Goal: Information Seeking & Learning: Learn about a topic

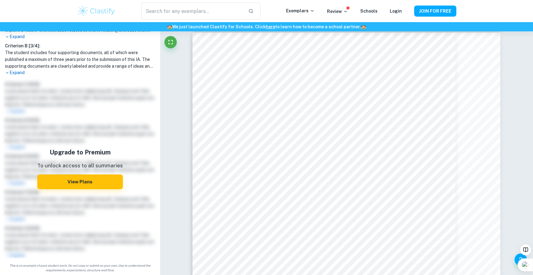
scroll to position [6, 0]
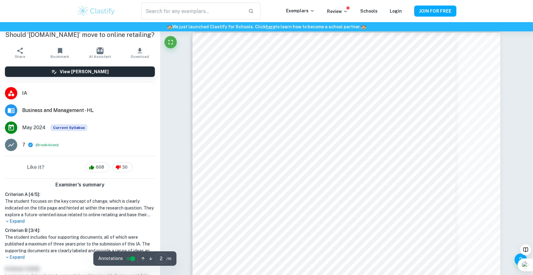
type input "1"
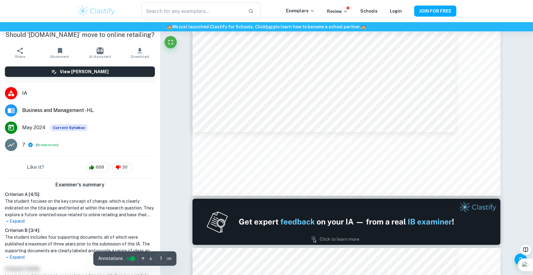
scroll to position [92, 0]
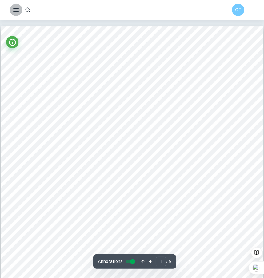
click at [19, 10] on icon "button" at bounding box center [15, 9] width 7 height 7
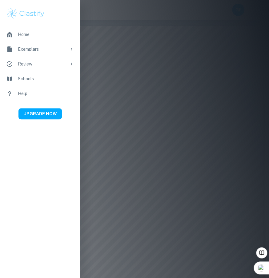
drag, startPoint x: 164, startPoint y: 106, endPoint x: 171, endPoint y: 79, distance: 28.5
click at [164, 106] on div at bounding box center [134, 139] width 269 height 278
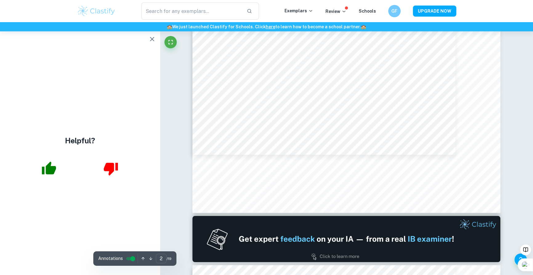
type input "1"
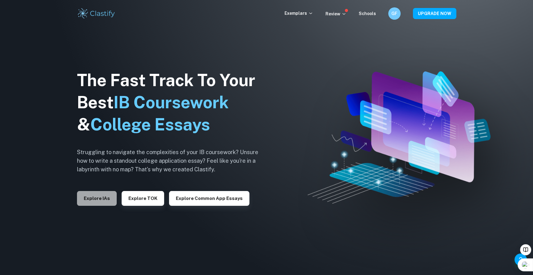
click at [110, 204] on button "Explore IAs" at bounding box center [97, 198] width 40 height 15
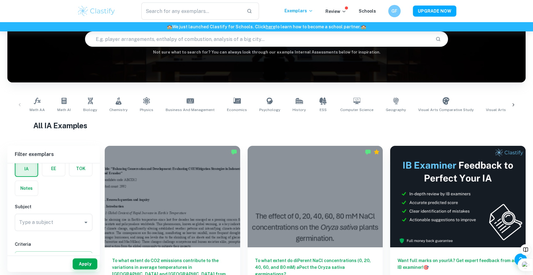
scroll to position [62, 0]
click at [47, 193] on div "Type a subject Type a subject" at bounding box center [54, 191] width 78 height 17
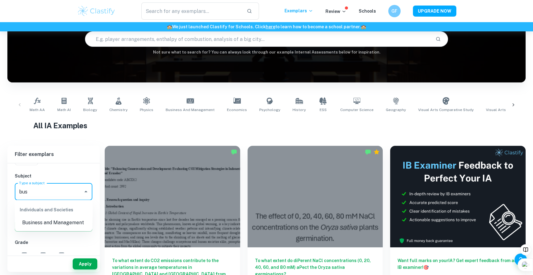
click at [53, 223] on li "Business and Management" at bounding box center [54, 222] width 78 height 11
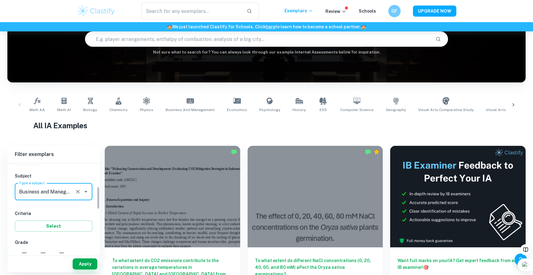
scroll to position [154, 0]
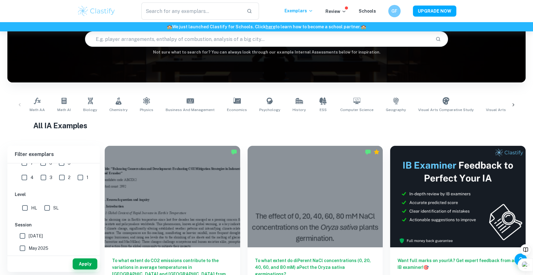
type input "Business and Management"
click at [35, 206] on span "HL" at bounding box center [34, 208] width 6 height 7
click at [31, 206] on input "HL" at bounding box center [25, 208] width 12 height 12
checkbox input "true"
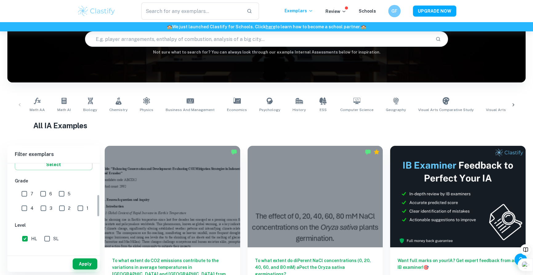
click at [39, 209] on div "3" at bounding box center [48, 207] width 18 height 14
click at [50, 209] on span "3" at bounding box center [51, 208] width 3 height 7
click at [37, 209] on input "3" at bounding box center [43, 208] width 12 height 12
checkbox input "true"
click at [86, 262] on button "Apply" at bounding box center [85, 264] width 25 height 11
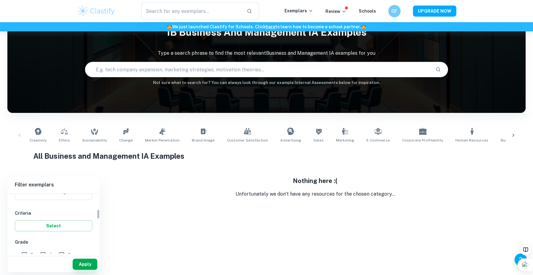
scroll to position [123, 0]
click at [30, 233] on input "4" at bounding box center [24, 239] width 12 height 12
checkbox input "true"
drag, startPoint x: 91, startPoint y: 274, endPoint x: 90, endPoint y: 270, distance: 5.0
click at [91, 273] on body "We value your privacy We use cookies to enhance your browsing experience, serve…" at bounding box center [266, 137] width 533 height 275
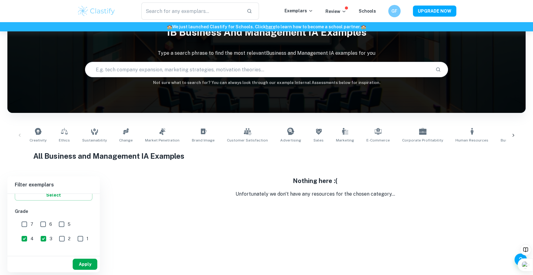
click at [89, 270] on div "Apply" at bounding box center [53, 265] width 92 height 16
click at [87, 267] on button "Apply" at bounding box center [85, 264] width 25 height 11
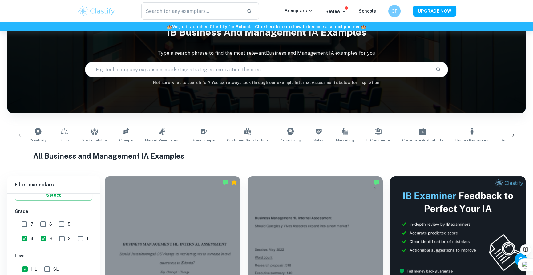
scroll to position [154, 0]
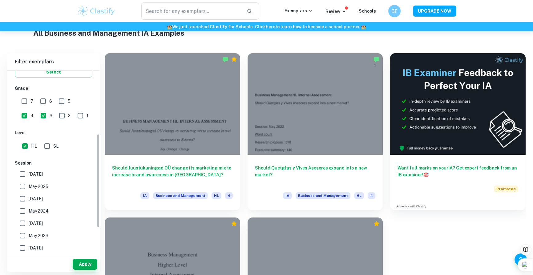
click at [37, 112] on input "3" at bounding box center [43, 116] width 12 height 12
checkbox input "false"
click at [79, 267] on button "Apply" at bounding box center [85, 264] width 25 height 11
click at [35, 100] on div "7" at bounding box center [29, 100] width 18 height 14
click at [31, 100] on span "7" at bounding box center [31, 101] width 3 height 7
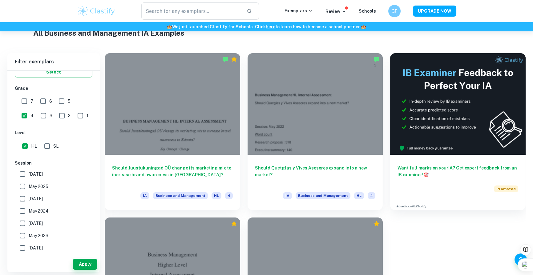
click at [30, 100] on input "7" at bounding box center [24, 101] width 12 height 12
checkbox input "true"
click at [30, 110] on input "4" at bounding box center [24, 116] width 12 height 12
checkbox input "false"
click at [80, 266] on button "Apply" at bounding box center [85, 264] width 25 height 11
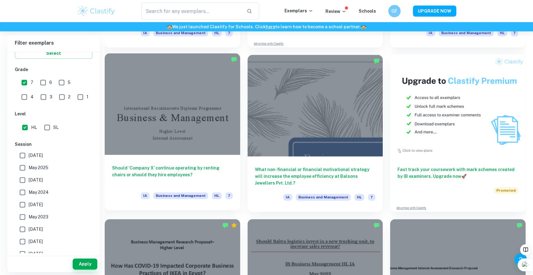
scroll to position [2280, 0]
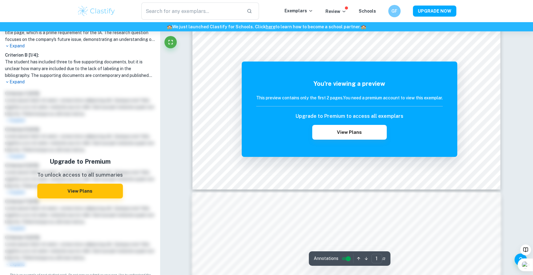
scroll to position [493, 0]
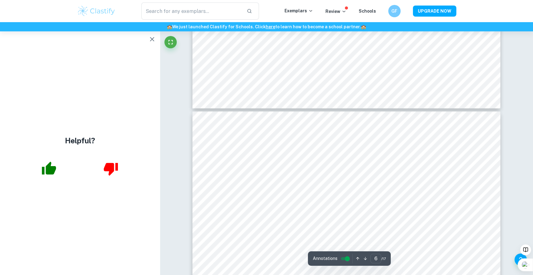
scroll to position [2372, 0]
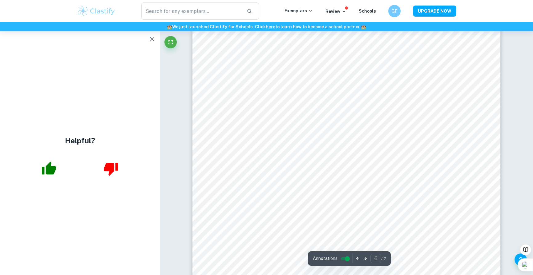
click at [146, 36] on div "Helpful?" at bounding box center [80, 153] width 160 height 244
click at [151, 40] on icon "button" at bounding box center [151, 38] width 7 height 7
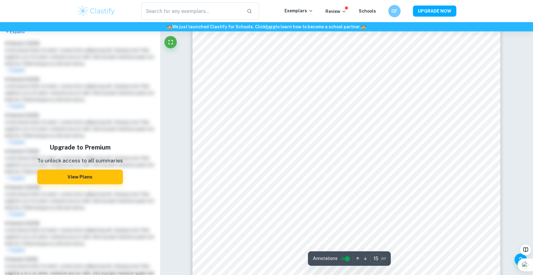
scroll to position [6499, 0]
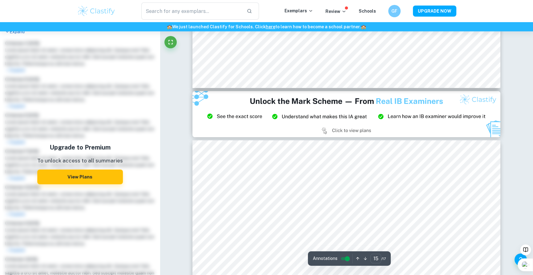
type input "14"
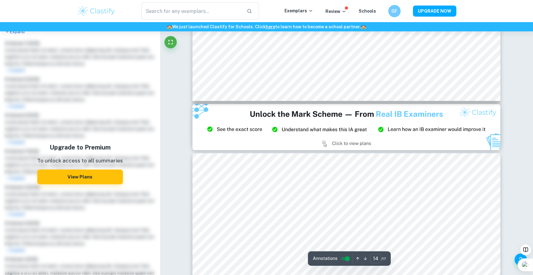
scroll to position [6191, 0]
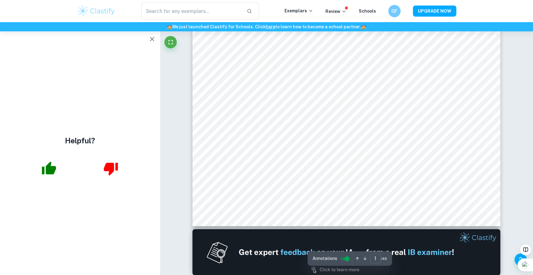
scroll to position [123, 0]
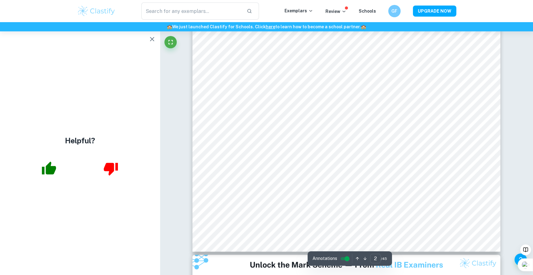
type input "3"
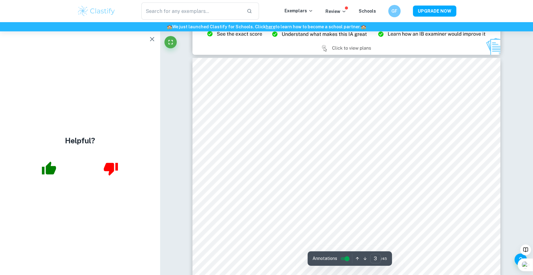
scroll to position [1078, 0]
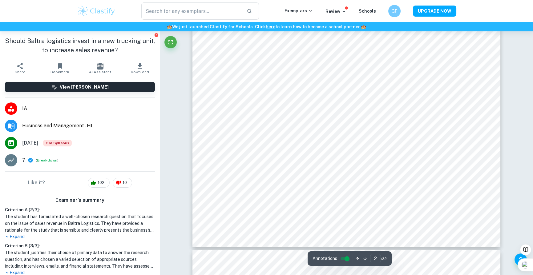
scroll to position [313, 0]
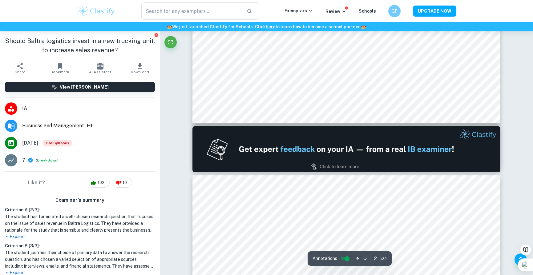
type input "1"
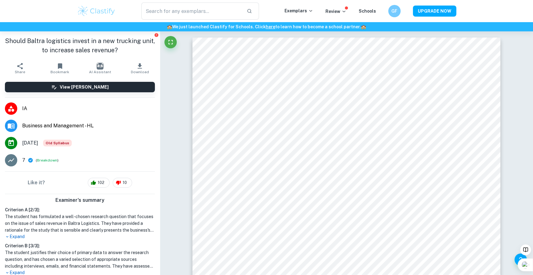
click at [138, 64] on icon "button" at bounding box center [140, 65] width 4 height 5
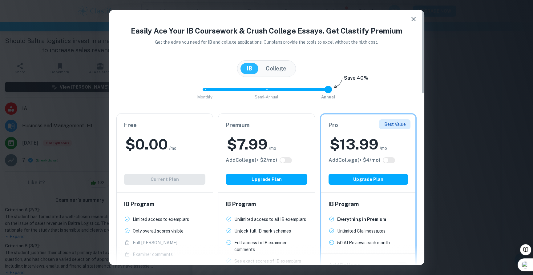
click at [151, 177] on div "Free $ 0.00 /mo Add College (+ $ 2 /mo) Current Plan" at bounding box center [165, 153] width 96 height 79
click at [409, 19] on button "button" at bounding box center [414, 19] width 12 height 12
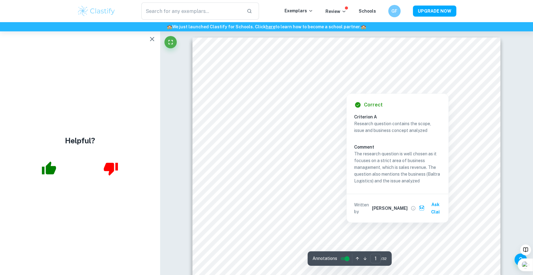
click at [363, 78] on div at bounding box center [346, 79] width 215 height 9
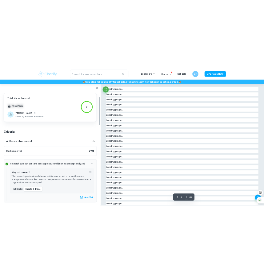
scroll to position [31, 0]
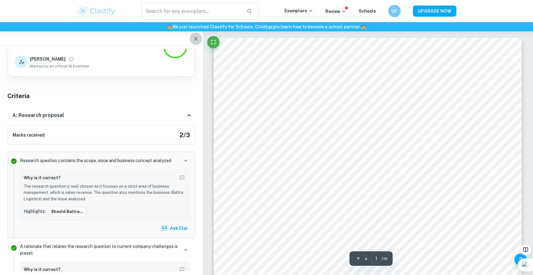
click at [191, 35] on button "button" at bounding box center [196, 39] width 12 height 12
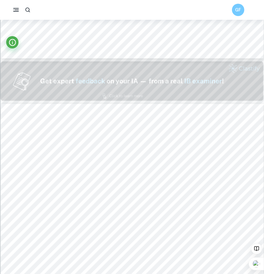
scroll to position [431, 0]
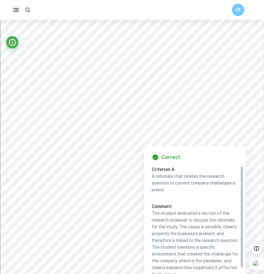
drag, startPoint x: 243, startPoint y: 146, endPoint x: 238, endPoint y: 129, distance: 17.2
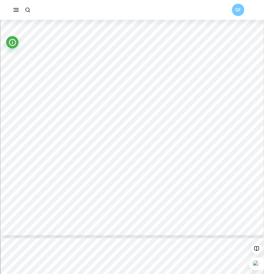
scroll to position [5612, 0]
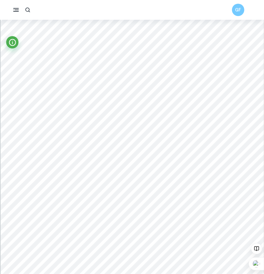
type input "1"
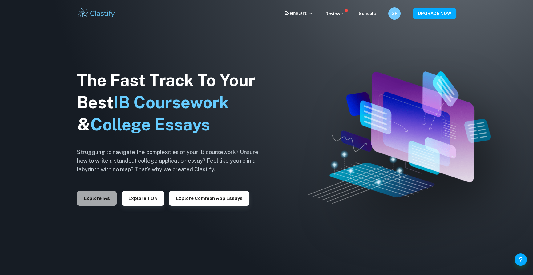
click at [108, 195] on button "Explore IAs" at bounding box center [97, 198] width 40 height 15
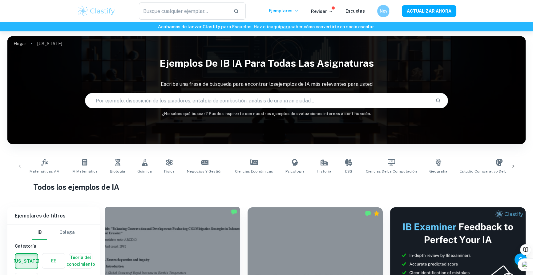
scroll to position [154, 0]
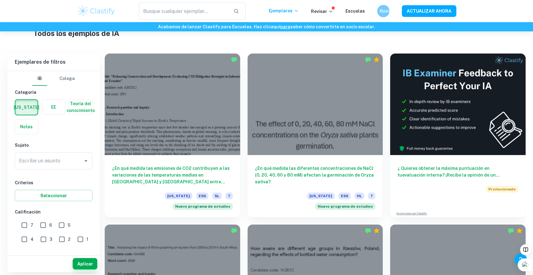
click at [25, 223] on input "7" at bounding box center [24, 225] width 12 height 12
checkbox input "true"
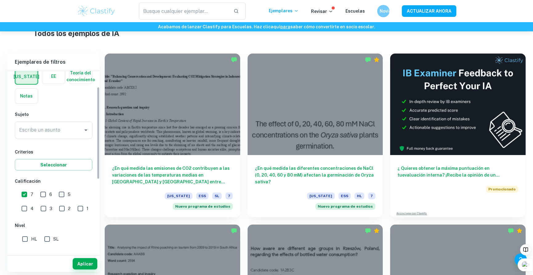
click at [55, 139] on div "Escribe un asunto Escribe un asunto" at bounding box center [54, 132] width 78 height 20
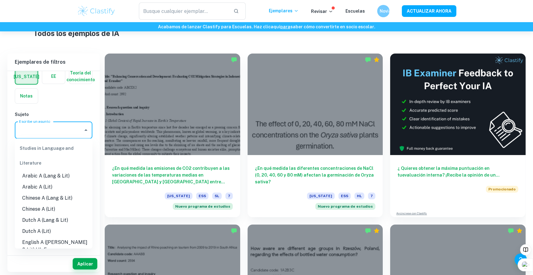
click at [56, 134] on input "Escribe un asunto" at bounding box center [49, 130] width 63 height 12
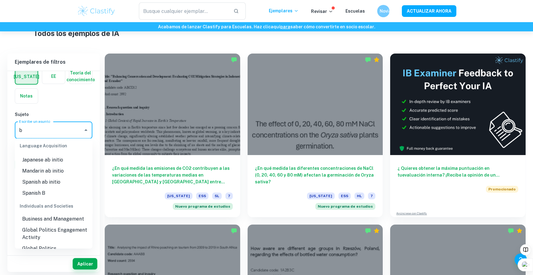
scroll to position [0, 0]
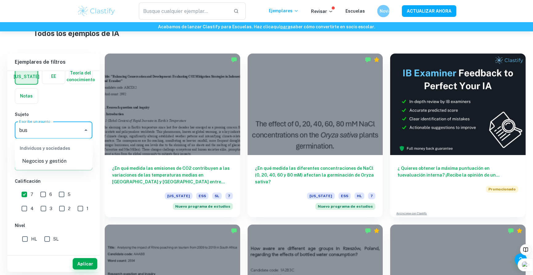
click at [62, 165] on font "Negocios y gestión" at bounding box center [44, 161] width 44 height 7
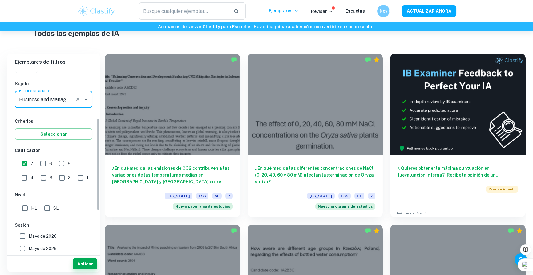
scroll to position [92, 0]
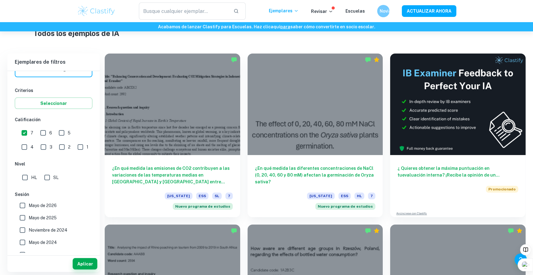
type input "Business and Management"
click at [27, 180] on input "HL" at bounding box center [25, 178] width 12 height 12
checkbox input "true"
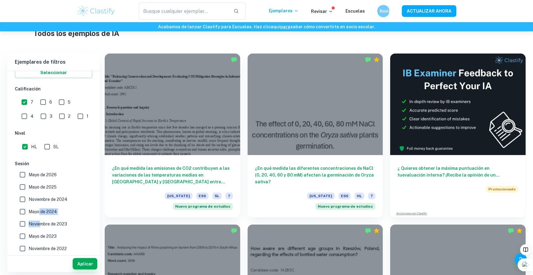
click at [37, 213] on div "[DATE] [DATE] [DATE] [GEOGRAPHIC_DATA][DATE] [DATE] [DATE] [DATE] [GEOGRAPHIC_D…" at bounding box center [54, 237] width 78 height 136
click at [72, 213] on label "Mayo de 2024" at bounding box center [51, 212] width 71 height 12
click at [29, 213] on input "Mayo de 2024" at bounding box center [22, 212] width 12 height 12
click at [48, 210] on font "Mayo de 2024" at bounding box center [43, 211] width 28 height 5
click at [29, 210] on input "Mayo de 2024" at bounding box center [22, 212] width 12 height 12
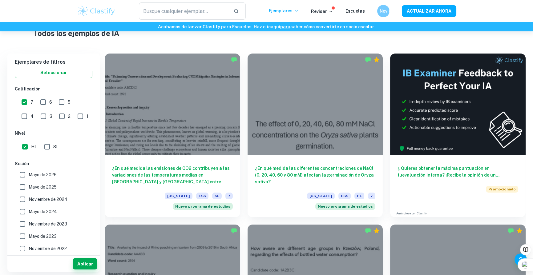
click at [52, 209] on font "Mayo de 2024" at bounding box center [43, 211] width 28 height 5
click at [29, 209] on input "Mayo de 2024" at bounding box center [22, 212] width 12 height 12
checkbox input "true"
click at [51, 200] on font "Noviembre de 2024" at bounding box center [48, 199] width 39 height 5
click at [29, 200] on input "Noviembre de 2024" at bounding box center [22, 199] width 12 height 12
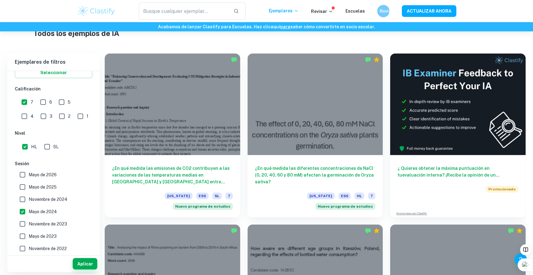
checkbox input "true"
click at [45, 190] on span "Mayo de 2025" at bounding box center [43, 187] width 28 height 7
click at [29, 190] on input "Mayo de 2025" at bounding box center [22, 187] width 12 height 12
checkbox input "true"
click at [86, 262] on font "Aplicar" at bounding box center [85, 264] width 16 height 5
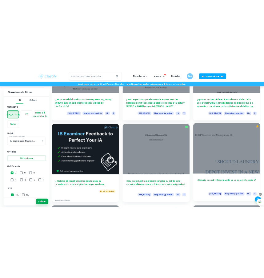
scroll to position [1148, 0]
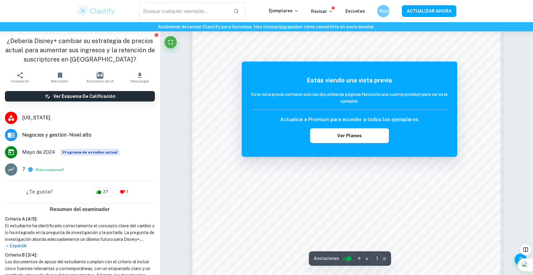
scroll to position [605, 0]
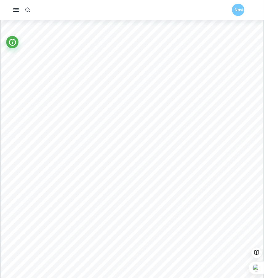
scroll to position [472, 0]
type input "1"
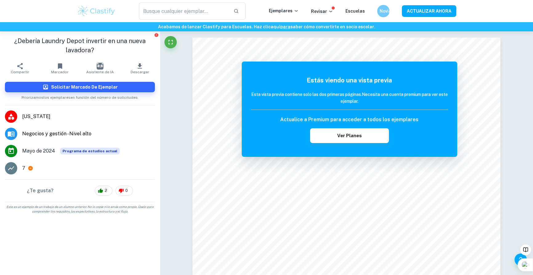
click at [86, 131] on font "Negocios y gestión - Nivel alto" at bounding box center [56, 134] width 69 height 6
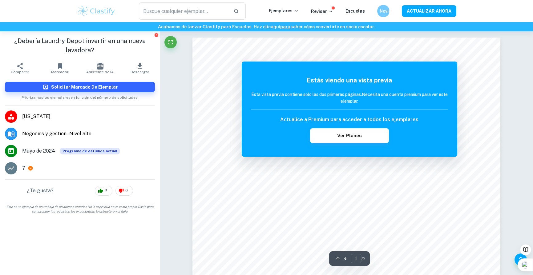
click at [14, 118] on icon at bounding box center [10, 116] width 7 height 7
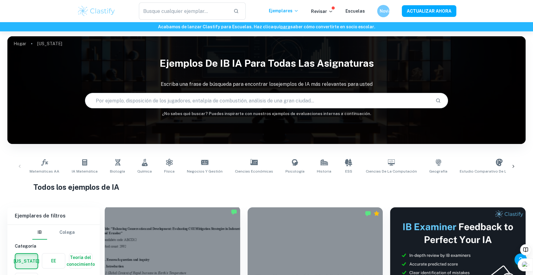
scroll to position [216, 0]
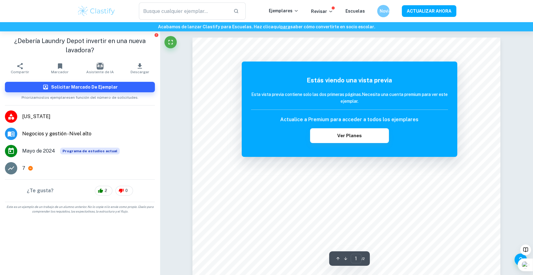
click at [142, 64] on icon "button" at bounding box center [139, 66] width 7 height 7
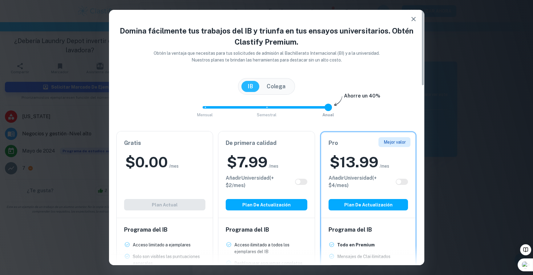
click at [412, 23] on button "button" at bounding box center [414, 19] width 12 height 12
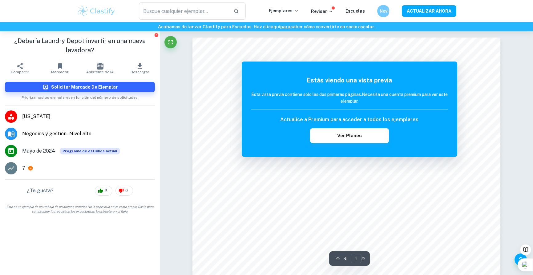
click at [326, 15] on div "​ Ejemplares Revisar Escuelas Novia ACTUALIZAR AHORA" at bounding box center [267, 10] width 394 height 17
click at [323, 12] on font "Revisar" at bounding box center [319, 11] width 16 height 5
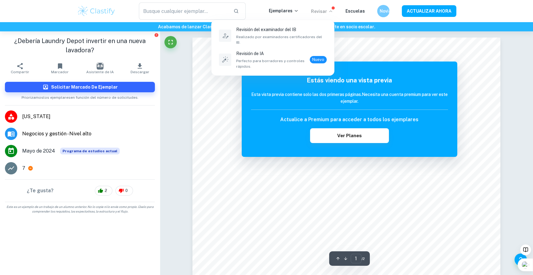
click at [437, 99] on div at bounding box center [266, 137] width 533 height 275
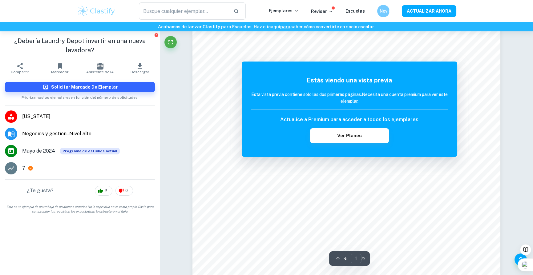
scroll to position [31, 0]
click at [333, 147] on div "Estás viendo una vista previa Esta vista previa contiene solo las dos primeras …" at bounding box center [350, 109] width 216 height 95
click at [339, 137] on font "Ver planes" at bounding box center [349, 135] width 25 height 5
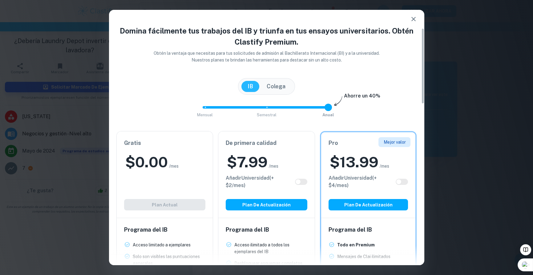
scroll to position [92, 0]
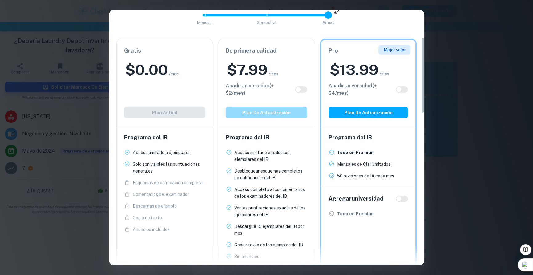
click at [262, 113] on font "Plan de actualización" at bounding box center [266, 112] width 48 height 5
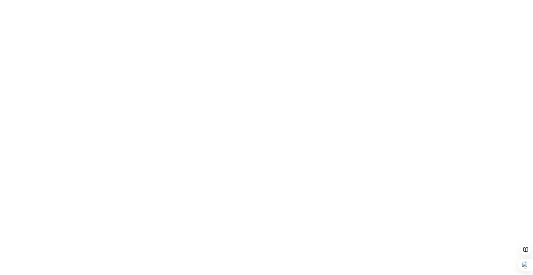
scroll to position [0, 0]
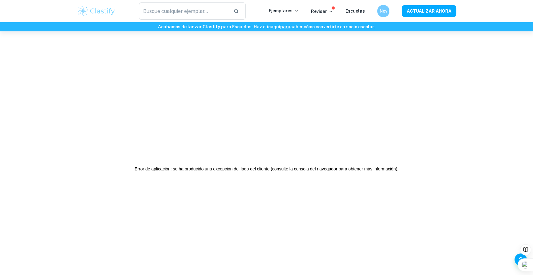
click at [302, 84] on div "Error de aplicación: se ha producido una excepción del lado del cliente (consul…" at bounding box center [266, 168] width 533 height 275
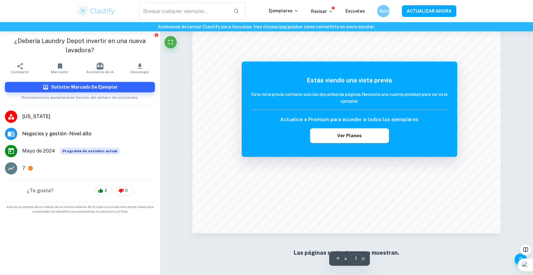
scroll to position [678, 0]
click at [357, 134] on font "Ver planes" at bounding box center [349, 135] width 25 height 5
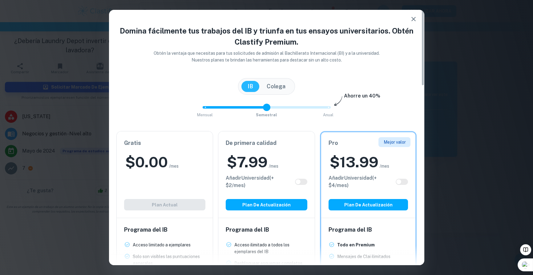
type input "0"
drag, startPoint x: 330, startPoint y: 105, endPoint x: 184, endPoint y: 106, distance: 146.0
click at [184, 106] on div "Mensual Semestral Anual Ahorre un 40%" at bounding box center [266, 110] width 301 height 17
click at [280, 87] on font "Colega" at bounding box center [276, 86] width 19 height 6
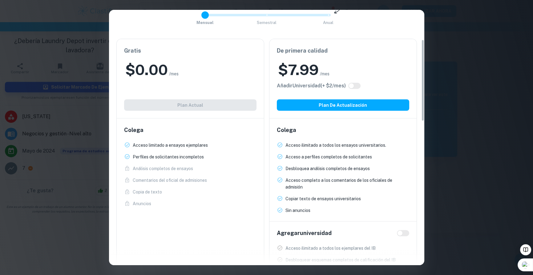
scroll to position [123, 0]
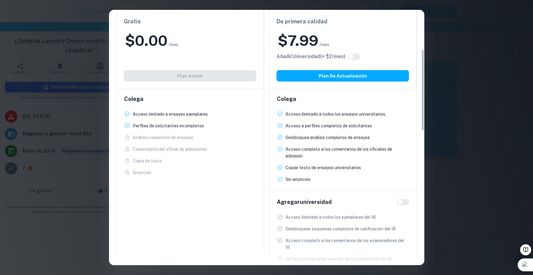
click at [457, 47] on div "Domina fácilmente tus trabajos del IB y triunfa en tus ensayos universitarios. …" at bounding box center [266, 137] width 533 height 275
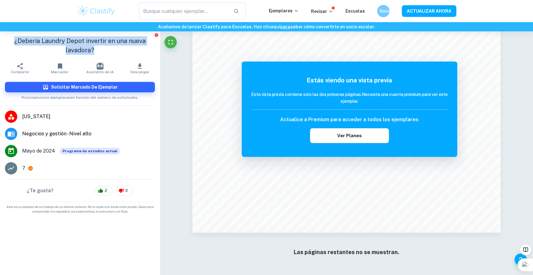
drag, startPoint x: 99, startPoint y: 47, endPoint x: 13, endPoint y: 44, distance: 85.7
click at [13, 44] on h1 "¿Debería Laundry Depot invertir en una nueva lavadora?" at bounding box center [80, 45] width 150 height 18
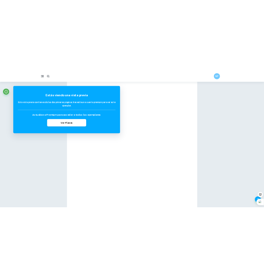
scroll to position [19, 0]
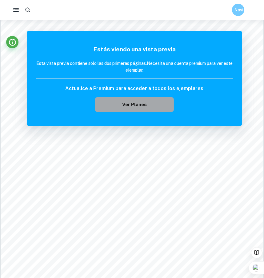
click at [103, 105] on button "Ver planes" at bounding box center [134, 104] width 79 height 15
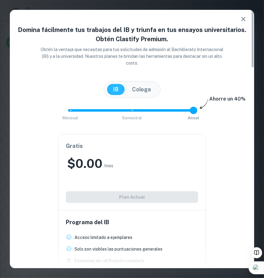
scroll to position [185, 0]
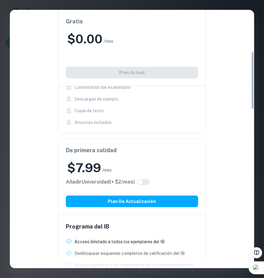
click at [1, 11] on div "Domina fácilmente tus trabajos del IB y triunfa en tus ensayos universitarios. …" at bounding box center [132, 139] width 264 height 278
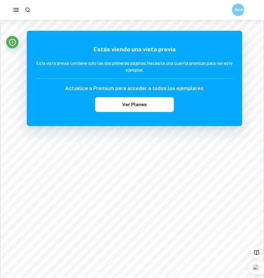
scroll to position [0, 0]
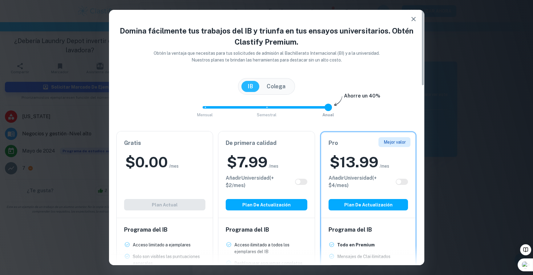
click at [300, 182] on input "checkbox" at bounding box center [298, 182] width 15 height 5
checkbox input "true"
click at [300, 182] on input "checkbox" at bounding box center [304, 182] width 15 height 5
checkbox input "false"
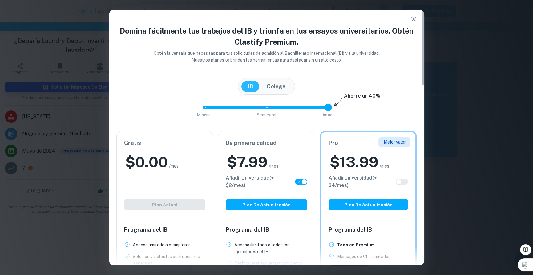
checkbox input "false"
drag, startPoint x: 274, startPoint y: 207, endPoint x: 315, endPoint y: 111, distance: 105.0
click at [301, 120] on div "Domina fácilmente tus trabajos del IB y triunfa en tus ensayos universitarios. …" at bounding box center [266, 257] width 315 height 465
type input "0"
drag, startPoint x: 331, startPoint y: 107, endPoint x: 203, endPoint y: 111, distance: 127.9
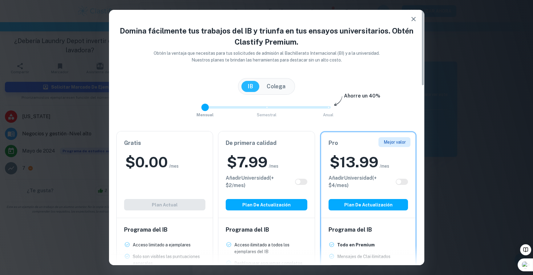
click at [203, 111] on span at bounding box center [204, 107] width 7 height 7
click at [269, 200] on button "Plan de actualización" at bounding box center [267, 204] width 82 height 11
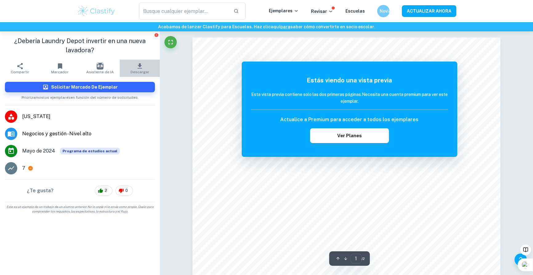
click at [143, 72] on font "Descargar" at bounding box center [140, 72] width 19 height 4
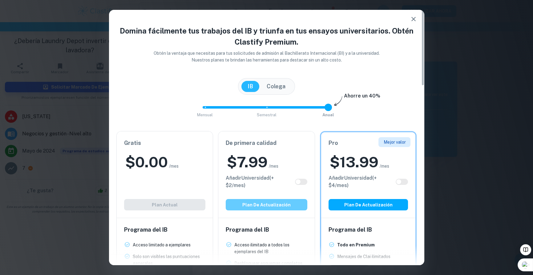
click at [249, 208] on font "Plan de actualización" at bounding box center [266, 205] width 48 height 8
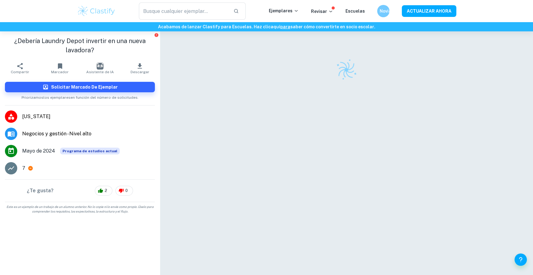
checkbox input "true"
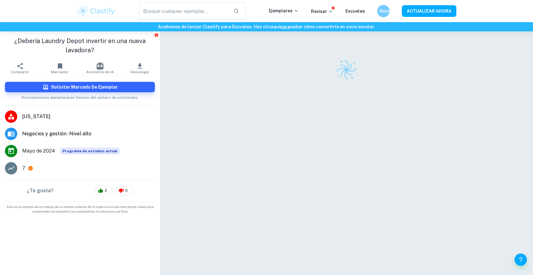
click at [133, 73] on font "Descargar" at bounding box center [140, 72] width 19 height 4
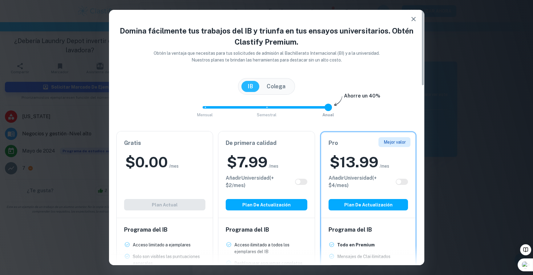
type input "0"
drag, startPoint x: 253, startPoint y: 107, endPoint x: 172, endPoint y: 107, distance: 80.7
click at [172, 107] on div "Mensual Semestral Anual Ahorre un 40%" at bounding box center [266, 110] width 301 height 17
click at [285, 87] on font "Colega" at bounding box center [276, 86] width 19 height 6
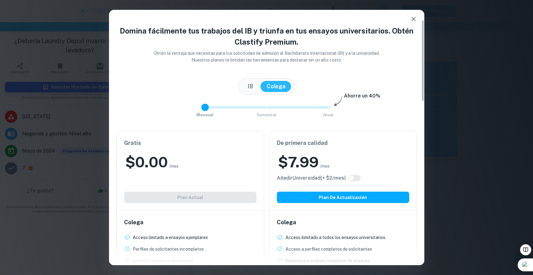
scroll to position [62, 0]
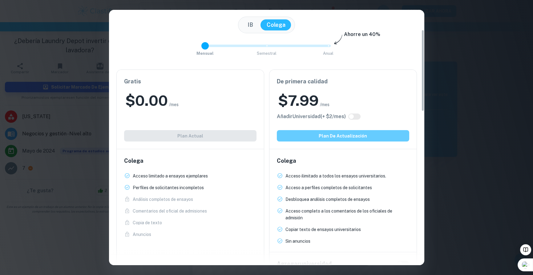
click at [346, 135] on font "Plan de actualización" at bounding box center [343, 136] width 48 height 5
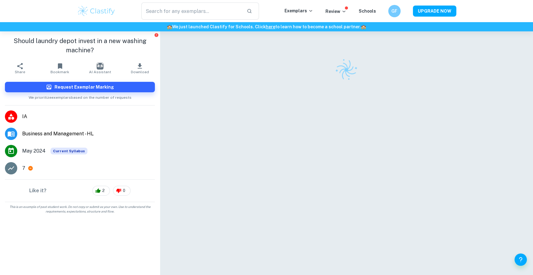
click at [143, 74] on span "Download" at bounding box center [140, 72] width 18 height 4
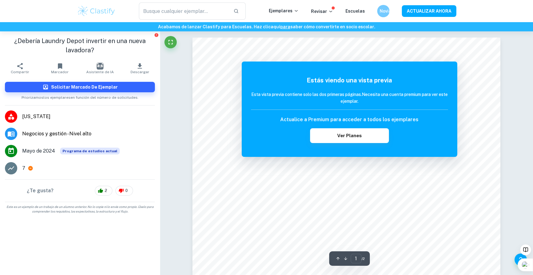
click at [138, 69] on icon "button" at bounding box center [139, 66] width 7 height 7
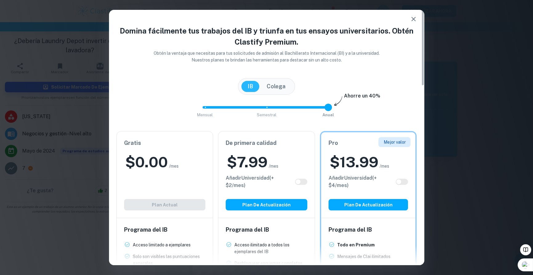
click at [281, 92] on div "IB Colega" at bounding box center [266, 86] width 57 height 17
click at [278, 89] on font "Colega" at bounding box center [276, 86] width 19 height 6
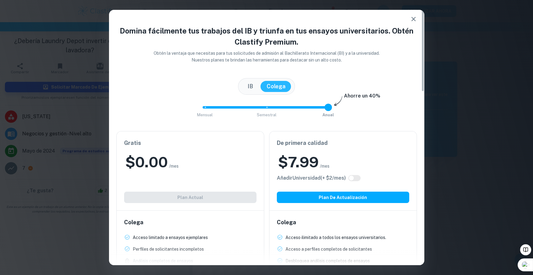
click at [251, 84] on font "IB" at bounding box center [251, 86] width 6 height 6
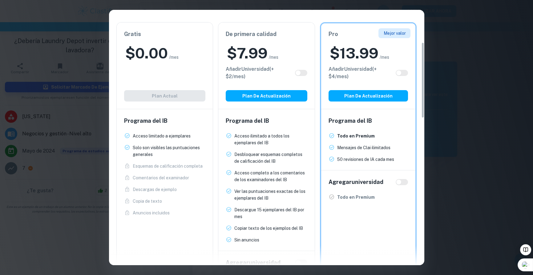
scroll to position [17, 0]
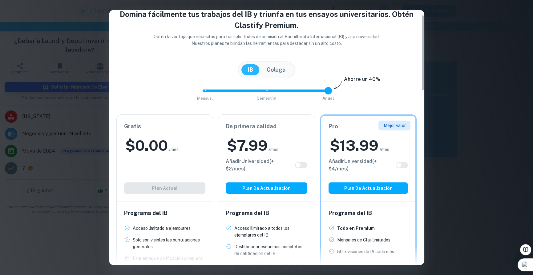
click at [274, 63] on div "IB Colega" at bounding box center [266, 70] width 57 height 17
click at [278, 67] on font "Colega" at bounding box center [276, 70] width 19 height 6
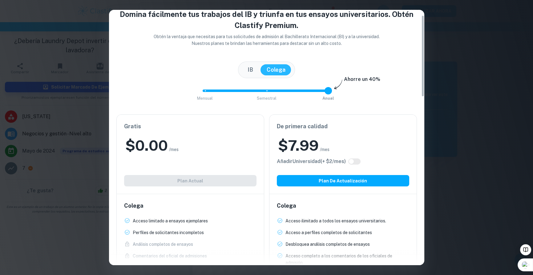
scroll to position [47, 0]
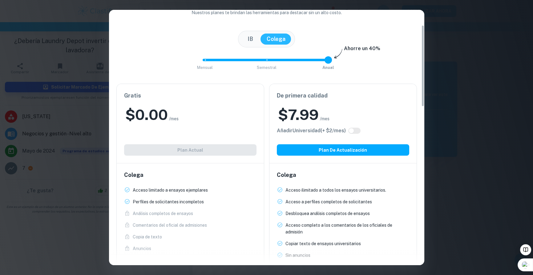
type input "0"
drag, startPoint x: 213, startPoint y: 63, endPoint x: 197, endPoint y: 63, distance: 16.9
click at [197, 63] on div "Mensual Semestral Anual Ahorre un 40%" at bounding box center [266, 63] width 301 height 17
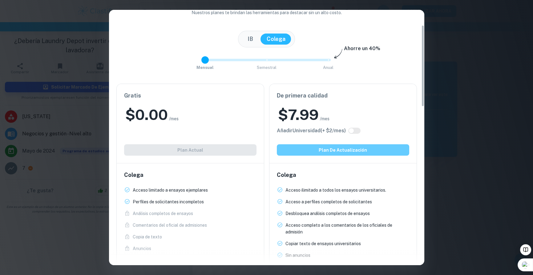
click at [315, 146] on button "Plan de actualización" at bounding box center [343, 149] width 132 height 11
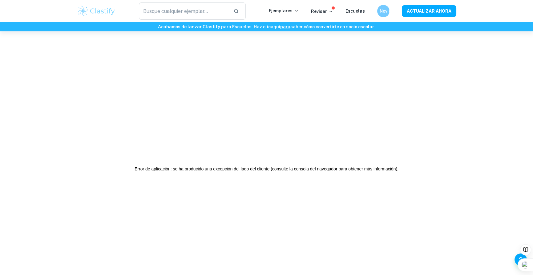
click at [264, 83] on div "Error de aplicación: se ha producido una excepción del lado del cliente (consul…" at bounding box center [266, 168] width 533 height 275
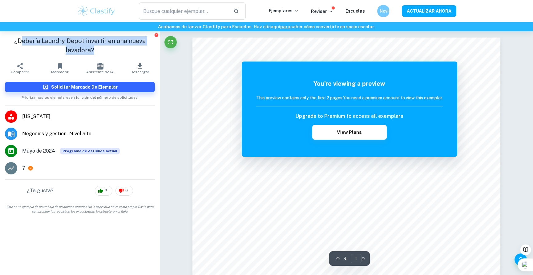
drag, startPoint x: 0, startPoint y: 0, endPoint x: 20, endPoint y: 38, distance: 43.0
click at [20, 38] on h1 "¿Debería Laundry Depot invertir en una nueva lavadora?" at bounding box center [80, 45] width 150 height 18
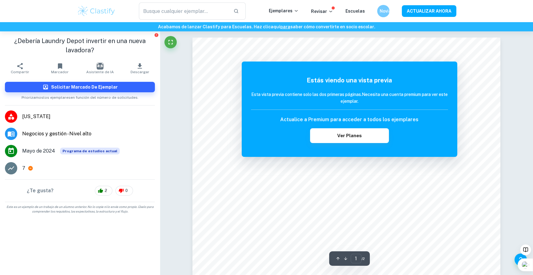
click at [14, 38] on h1 "¿Debería Laundry Depot invertir en una nueva lavadora?" at bounding box center [80, 45] width 150 height 18
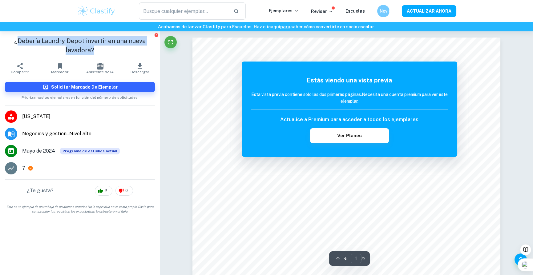
drag, startPoint x: 17, startPoint y: 41, endPoint x: 99, endPoint y: 47, distance: 81.8
click at [99, 47] on h1 "¿Debería Laundry Depot invertir en una nueva lavadora?" at bounding box center [80, 45] width 150 height 18
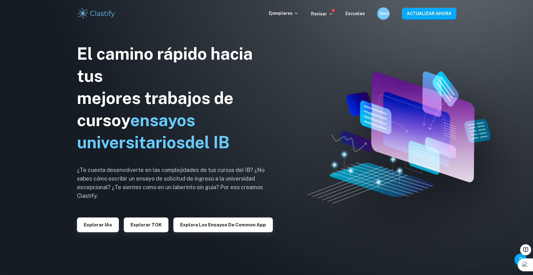
click at [82, 191] on h6 "¿Te cuesta desenvolverte en las complejidades de tus cursos del IB? ¿No sabes c…" at bounding box center [172, 183] width 191 height 34
click at [101, 227] on font "Explorar IAs" at bounding box center [98, 225] width 28 height 5
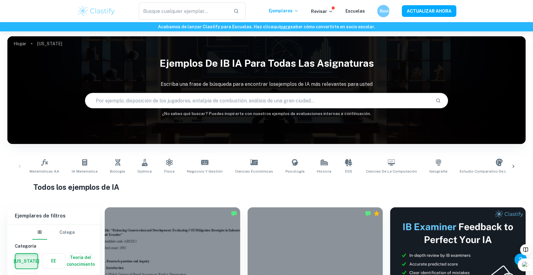
scroll to position [185, 0]
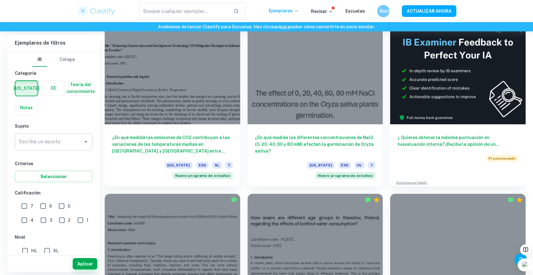
click at [58, 142] on input "Escribe un asunto" at bounding box center [49, 142] width 63 height 12
type input "Business and Management"
click at [49, 209] on span "6" at bounding box center [50, 206] width 3 height 7
click at [49, 209] on input "6" at bounding box center [43, 206] width 12 height 12
checkbox input "true"
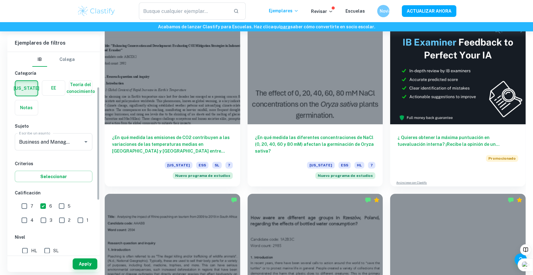
scroll to position [92, 0]
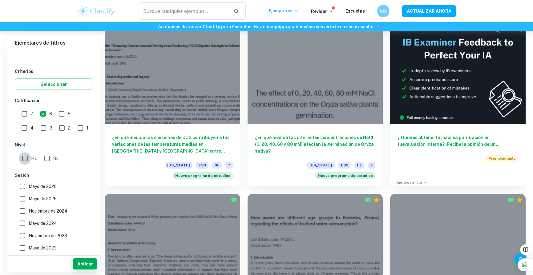
click at [29, 154] on input "HL" at bounding box center [25, 158] width 12 height 12
checkbox input "true"
click at [47, 197] on font "Mayo de 2025" at bounding box center [43, 199] width 28 height 5
click at [29, 197] on input "Mayo de 2025" at bounding box center [22, 199] width 12 height 12
checkbox input "true"
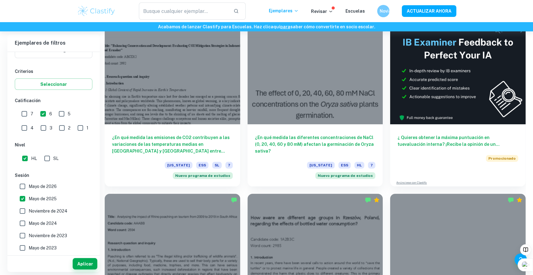
click at [58, 213] on font "Noviembre de 2024" at bounding box center [48, 211] width 39 height 5
click at [29, 213] on input "Noviembre de 2024" at bounding box center [22, 211] width 12 height 12
checkbox input "true"
click at [56, 222] on font "Mayo de 2024" at bounding box center [43, 223] width 28 height 5
click at [29, 222] on input "Mayo de 2024" at bounding box center [22, 223] width 12 height 12
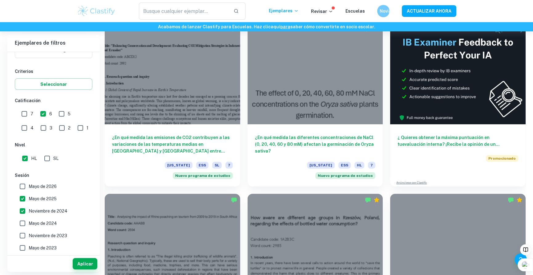
checkbox input "true"
click at [77, 261] on button "Aplicar" at bounding box center [85, 263] width 25 height 11
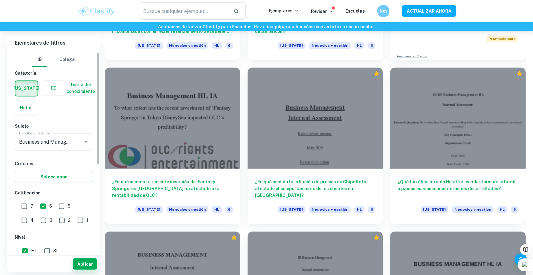
scroll to position [92, 0]
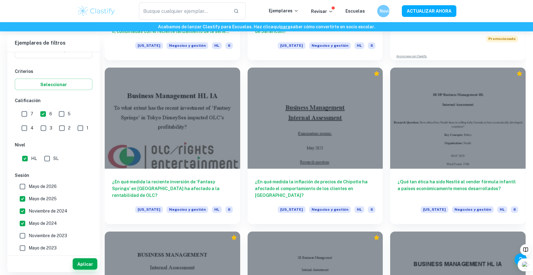
click at [63, 110] on input "5" at bounding box center [61, 114] width 12 height 12
checkbox input "true"
click at [45, 117] on input "6" at bounding box center [43, 114] width 12 height 12
checkbox input "false"
click at [81, 264] on font "Aplicar" at bounding box center [85, 264] width 16 height 5
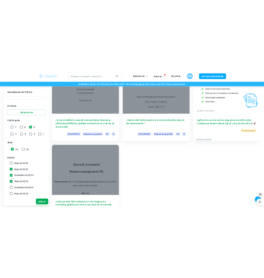
scroll to position [2226, 0]
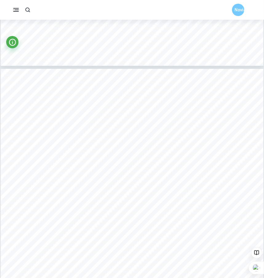
scroll to position [1602, 0]
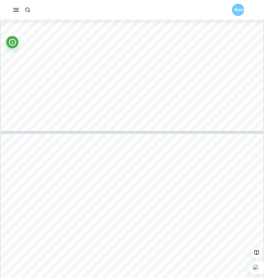
type input "6"
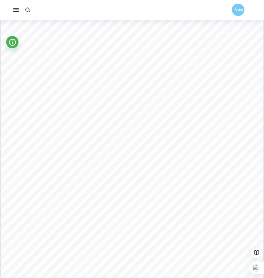
scroll to position [2064, 0]
